Goal: Find specific page/section

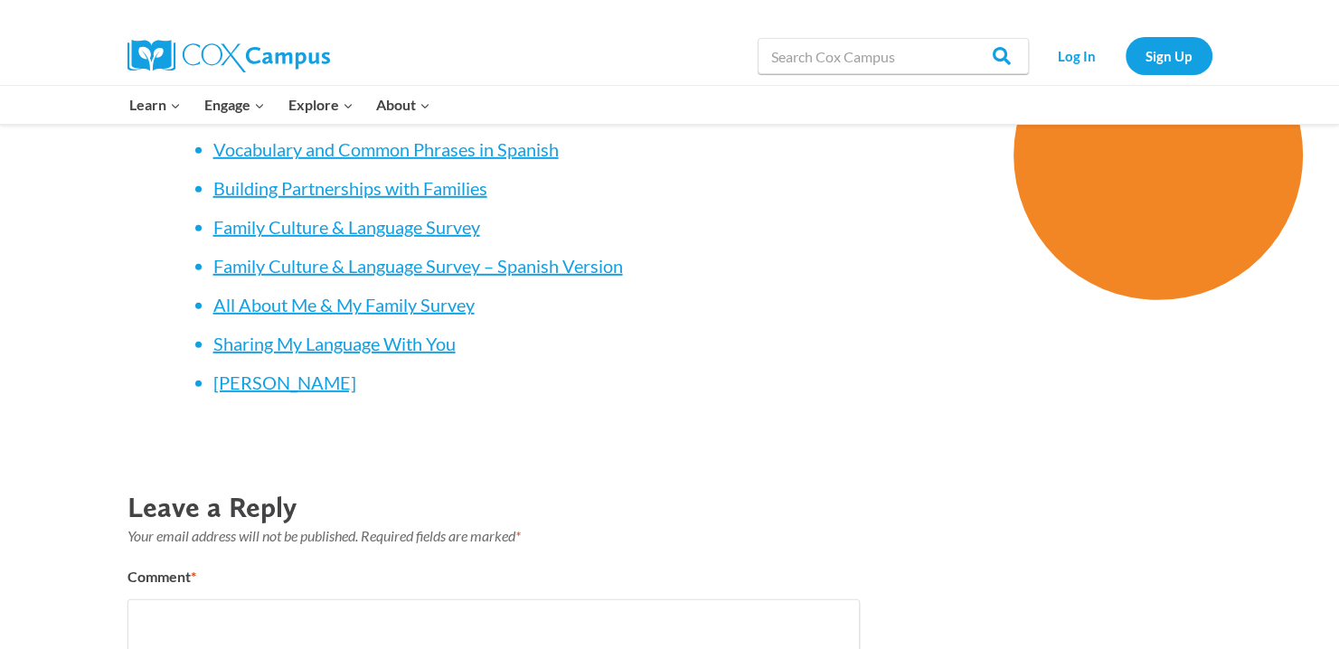
scroll to position [5048, 0]
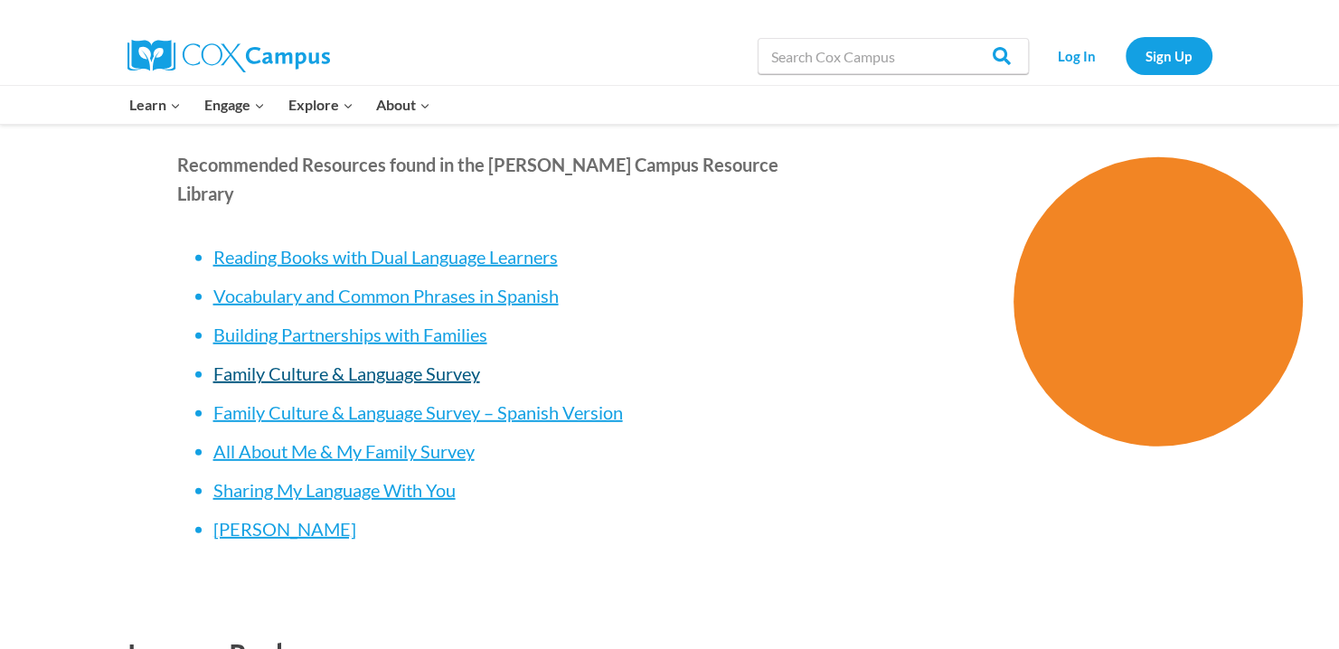
click at [384, 362] on span "Family Culture & Language Survey" at bounding box center [346, 373] width 267 height 22
click at [456, 362] on span "Family Culture & Language Survey" at bounding box center [346, 373] width 267 height 22
